Goal: Information Seeking & Learning: Learn about a topic

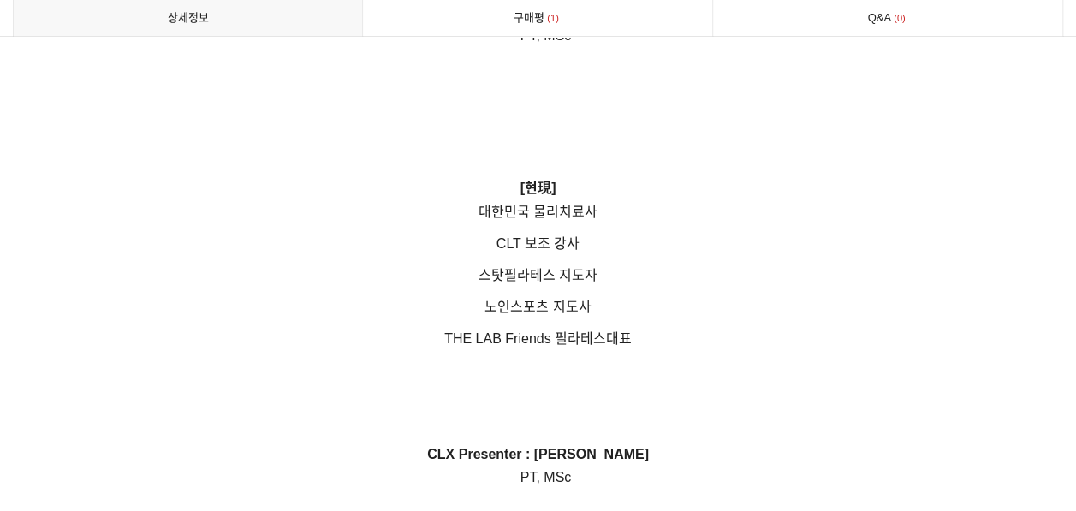
scroll to position [4966, 0]
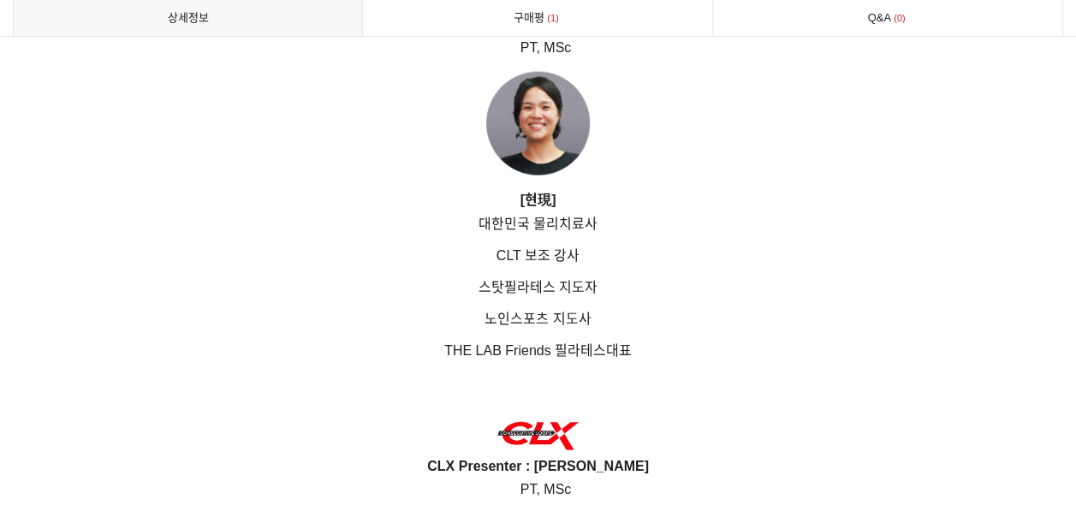
click at [456, 355] on span "THE LAB Friends 필라테스" at bounding box center [525, 350] width 162 height 15
drag, startPoint x: 443, startPoint y: 347, endPoint x: 549, endPoint y: 358, distance: 107.6
click at [549, 358] on p "THE LAB Friends 필라테스 대표" at bounding box center [538, 374] width 1050 height 70
drag, startPoint x: 549, startPoint y: 358, endPoint x: 606, endPoint y: 355, distance: 56.5
click at [637, 353] on p "THE LAB Friends 필라테스 대표" at bounding box center [538, 374] width 1050 height 70
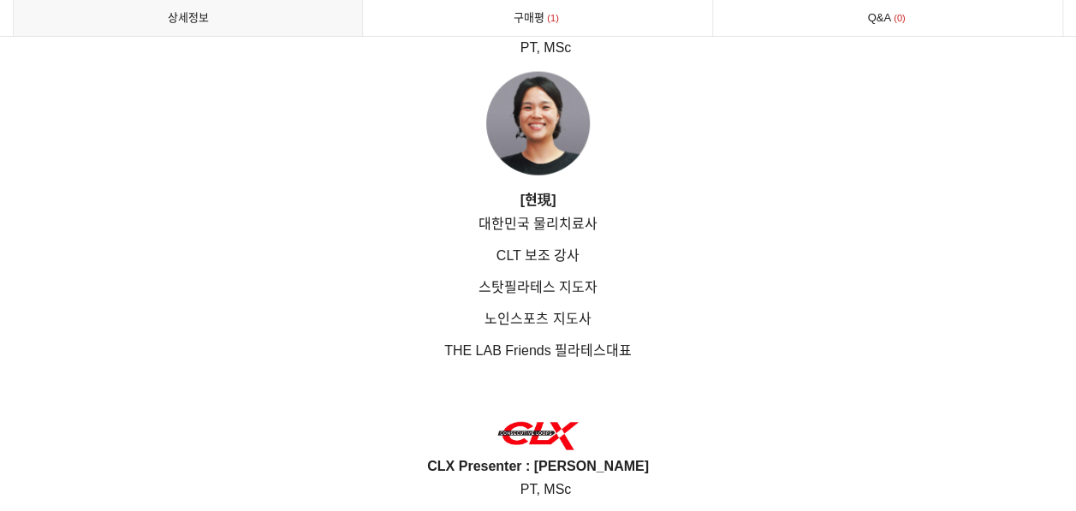
drag, startPoint x: 444, startPoint y: 351, endPoint x: 629, endPoint y: 354, distance: 184.9
click at [629, 354] on span "THE LAB Friends 필라테스 대표" at bounding box center [537, 350] width 187 height 15
copy span "THE LAB Friends 필라테스 대표"
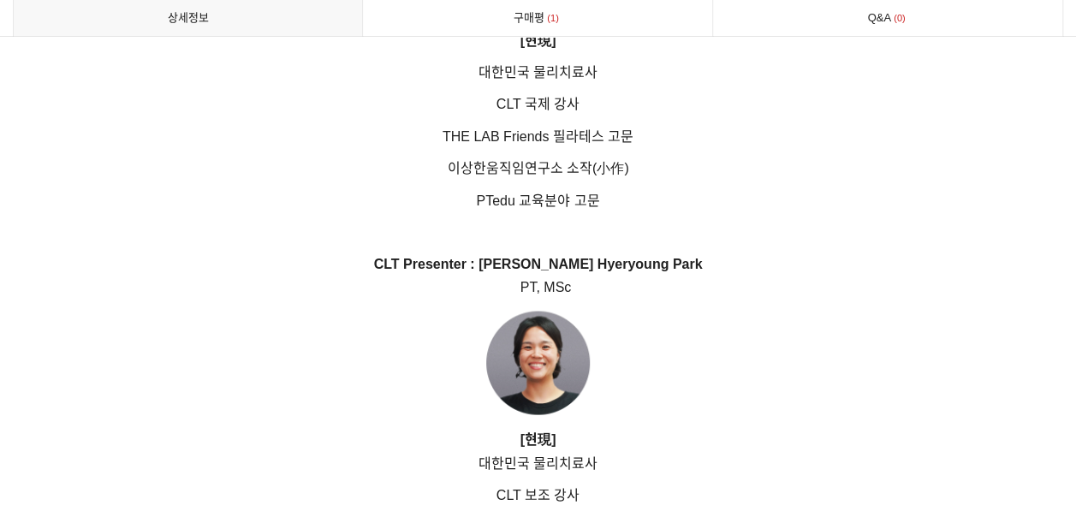
scroll to position [4709, 0]
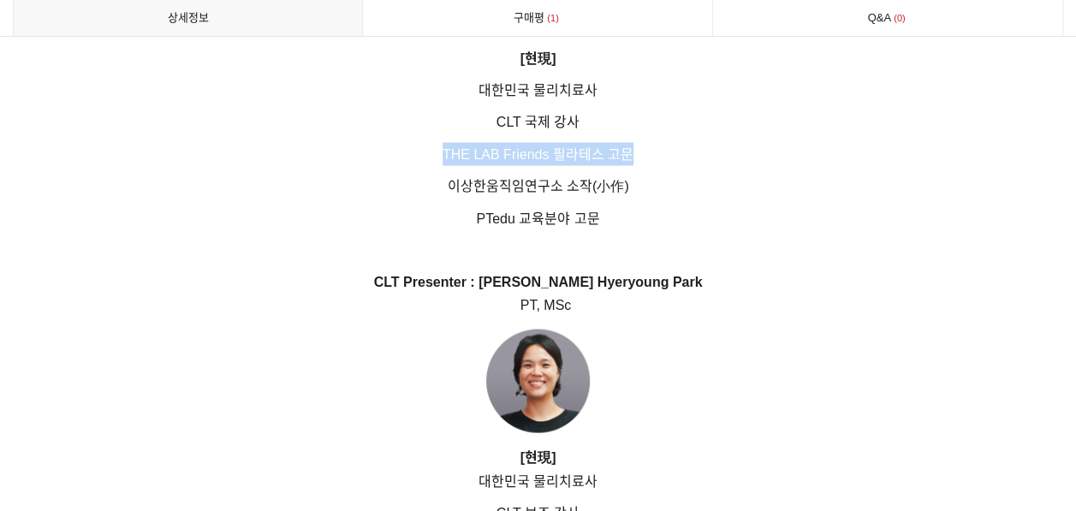
drag, startPoint x: 447, startPoint y: 153, endPoint x: 649, endPoint y: 153, distance: 202.0
click at [649, 153] on p "THE LAB Friends 필라테스 고문" at bounding box center [538, 153] width 1050 height 23
copy span "THE LAB Friends 필라테스 고문"
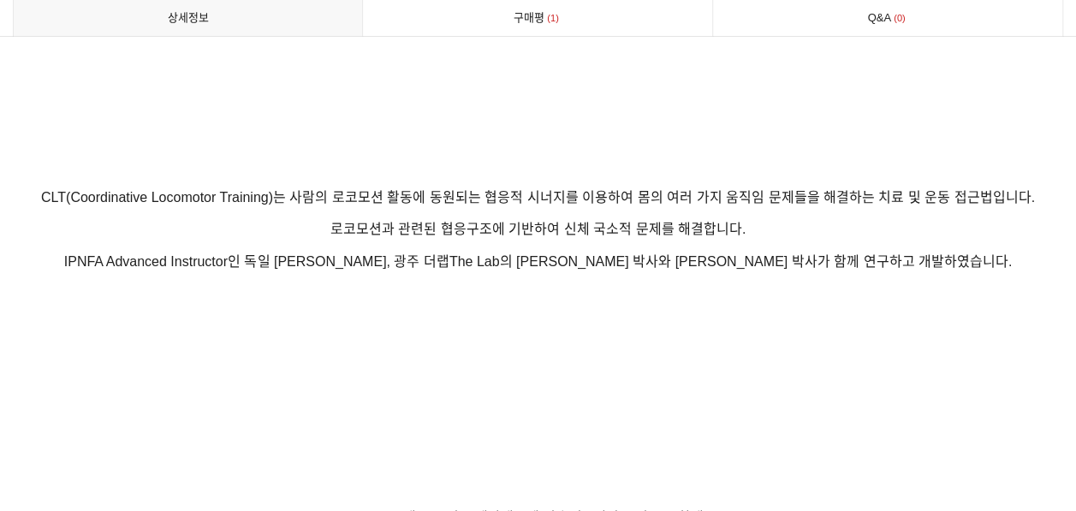
scroll to position [941, 0]
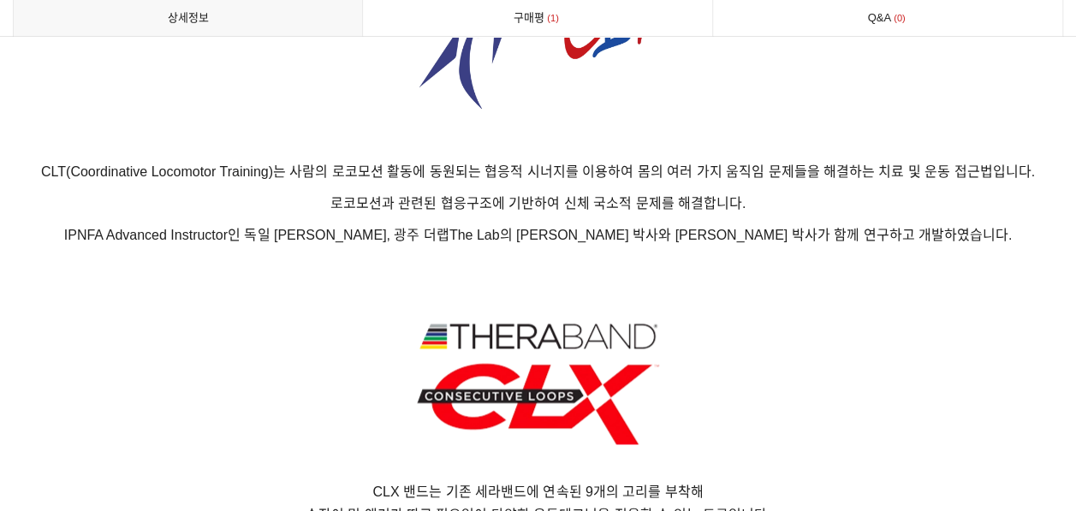
click at [79, 174] on span "CLT(Coordinative Locomotor Training)는 사람의 로코모션 활동에 동원되는 협응적 시너지를 이용하여 몸의 여러 가지 …" at bounding box center [538, 171] width 994 height 15
drag, startPoint x: 46, startPoint y: 169, endPoint x: 277, endPoint y: 178, distance: 231.3
click at [277, 178] on span "CLT(Coordinative Locomotor Training)는 사람의 로코모션 활동에 동원되는 협응적 시너지를 이용하여 몸의 여러 가지 …" at bounding box center [538, 171] width 994 height 15
copy span "CLT(Coordinative Locomotor Training)"
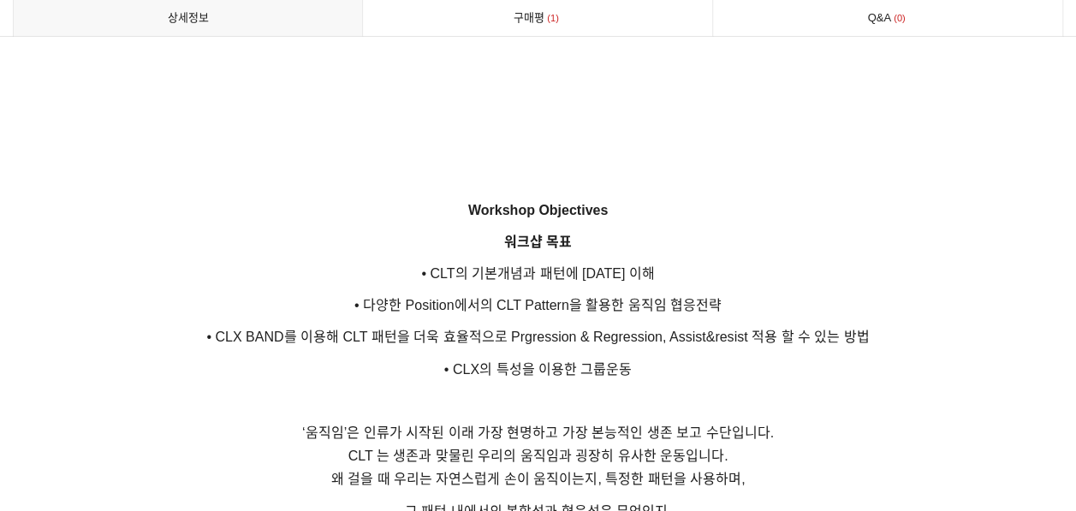
scroll to position [2910, 0]
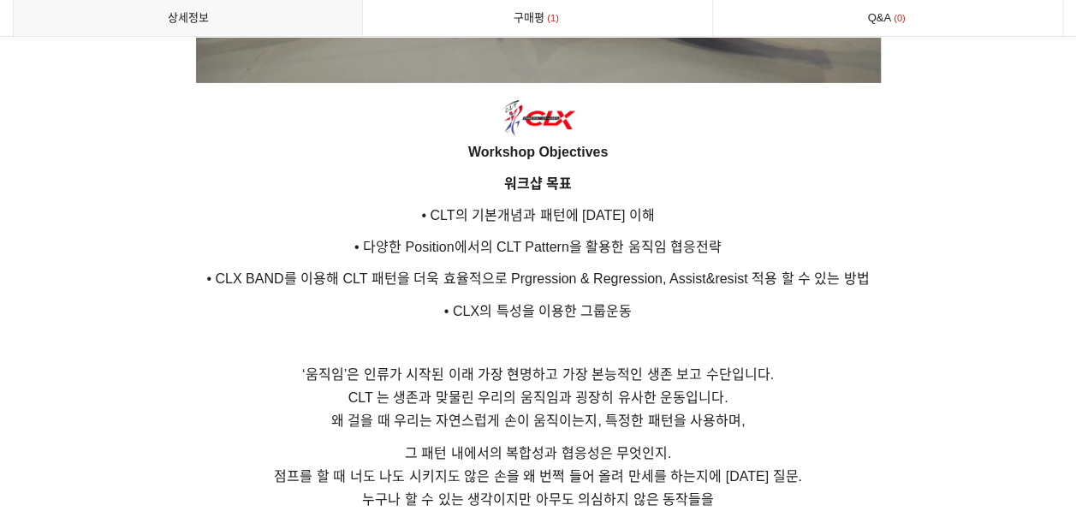
click at [417, 253] on p "• 다양한 Position에서의 CLT Pattern을 활용한 움직임 협응전략" at bounding box center [538, 246] width 1050 height 23
drag, startPoint x: 417, startPoint y: 253, endPoint x: 364, endPoint y: 248, distance: 53.3
click at [364, 247] on span "• 다양한 Position에서의 CLT Pattern을 활용한 움직임 협응전략" at bounding box center [537, 247] width 367 height 15
drag, startPoint x: 363, startPoint y: 246, endPoint x: 741, endPoint y: 239, distance: 378.4
click at [741, 239] on p "• 다양한 Position에서의 CLT Pattern을 활용한 움직임 협응전략" at bounding box center [538, 246] width 1050 height 23
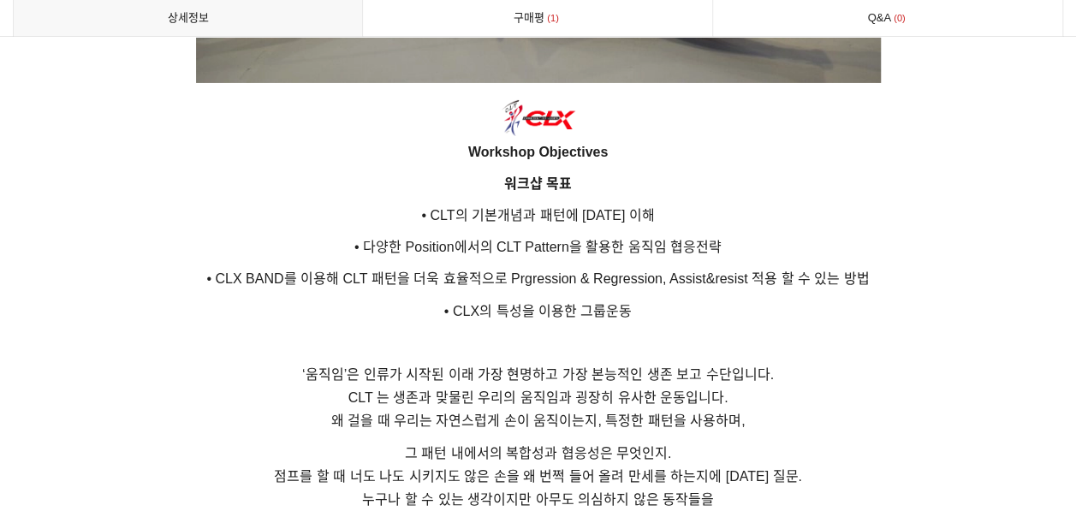
copy span "다양한 Position에서의 CLT Pattern을 활용한 움직임 협응전략"
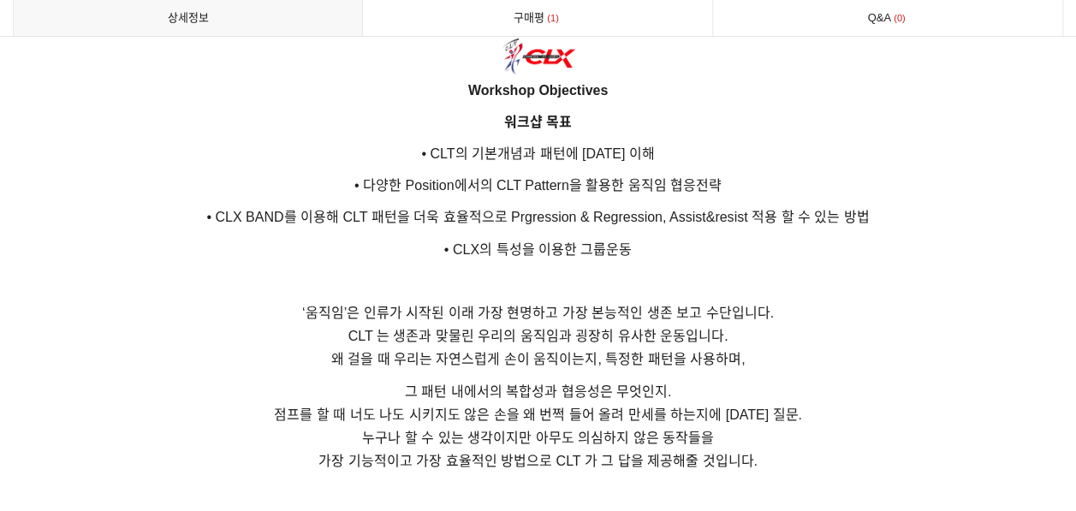
scroll to position [2996, 0]
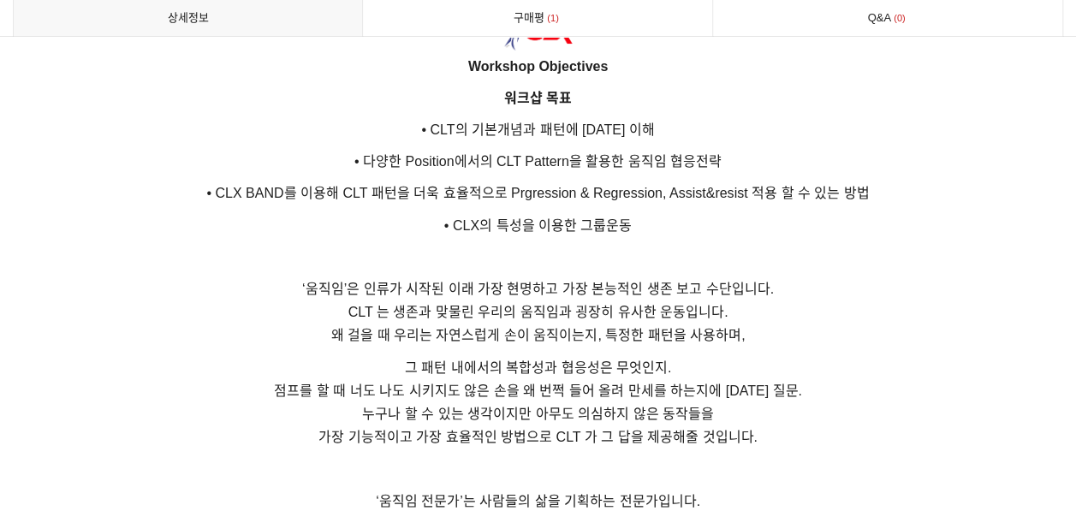
click at [261, 188] on span "• CLX BAND를 이용해 CLT 패턴을 더욱 효율적으로 Prgression & Regression, Assist&resist 적용 할 수 …" at bounding box center [537, 193] width 662 height 15
click at [577, 218] on span "• CLX의 특성을 이용한 그룹운동" at bounding box center [538, 225] width 188 height 15
drag, startPoint x: 454, startPoint y: 224, endPoint x: 655, endPoint y: 224, distance: 201.1
click at [655, 224] on p "• CLX의 특성을 이용한 그룹운동" at bounding box center [538, 225] width 1050 height 23
copy span "CLX의 특성을 이용한 그룹운동"
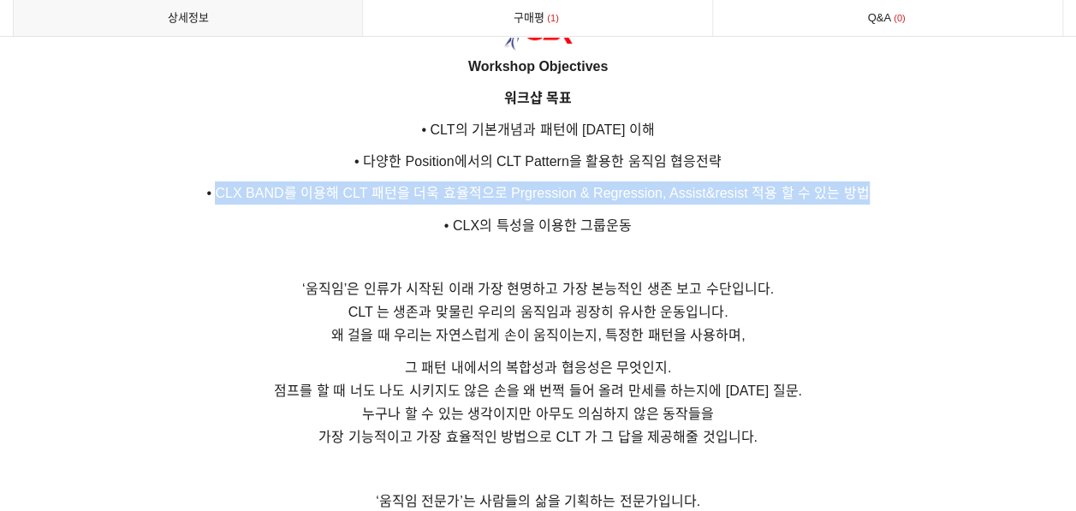
drag, startPoint x: 216, startPoint y: 193, endPoint x: 882, endPoint y: 198, distance: 665.9
click at [882, 198] on p "• CLX BAND를 이용해 CLT 패턴을 더욱 효율적으로 Prgression & Regression, Assist&resist 적용 할 수 …" at bounding box center [538, 192] width 1050 height 23
copy span "CLX BAND를 이용해 CLT 패턴을 더욱 효율적으로 Prgression & Regression, Assist&resist 적용 할 수 있는…"
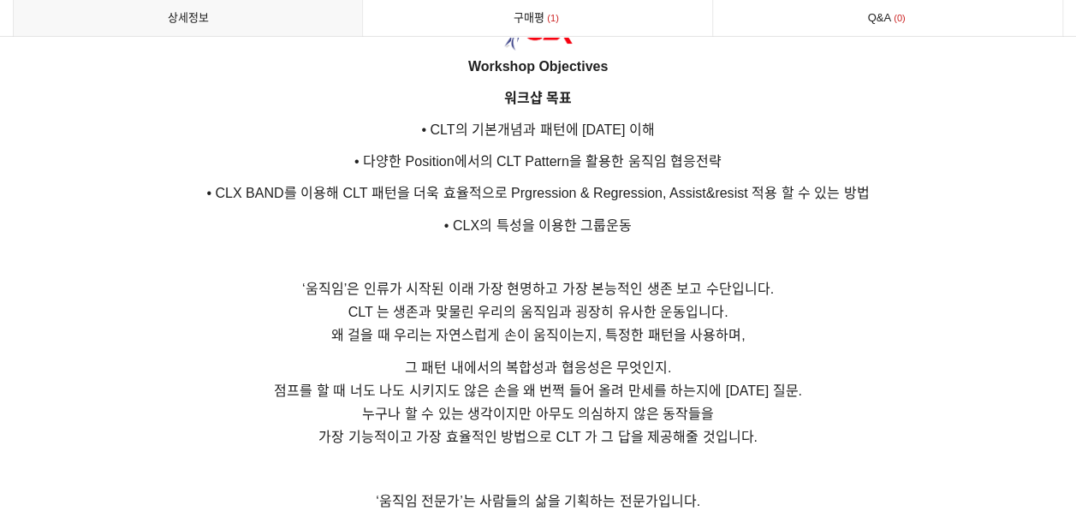
click at [195, 321] on p "‘움직임’은 인류가 시작된 이래 가장 현명하고 가장 본능적인 생존 보고 수단입니다. CLT 는 생존과 맞물린 우리의 움직임과 굉장히 유사한 운…" at bounding box center [538, 312] width 1050 height 70
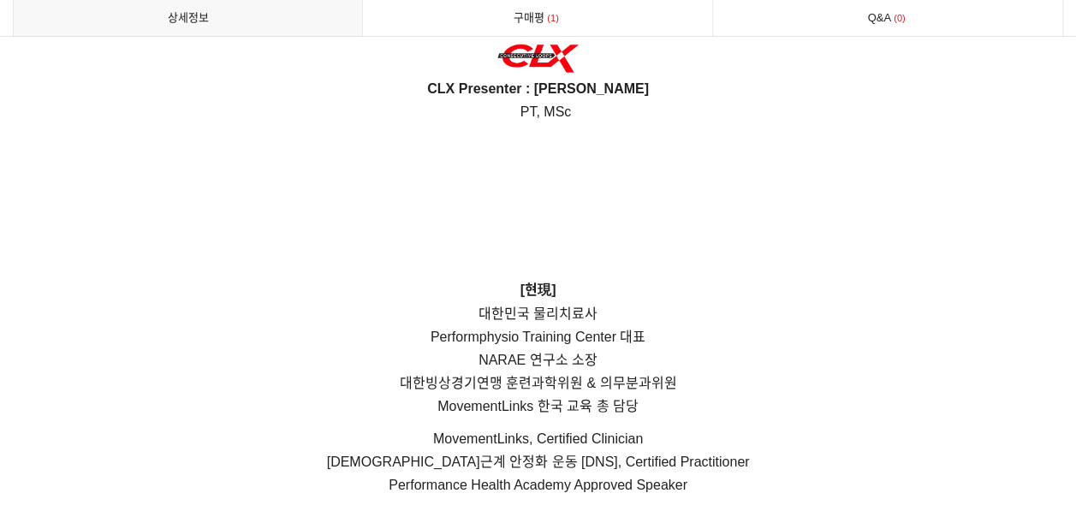
scroll to position [5416, 0]
